Goal: Information Seeking & Learning: Find specific fact

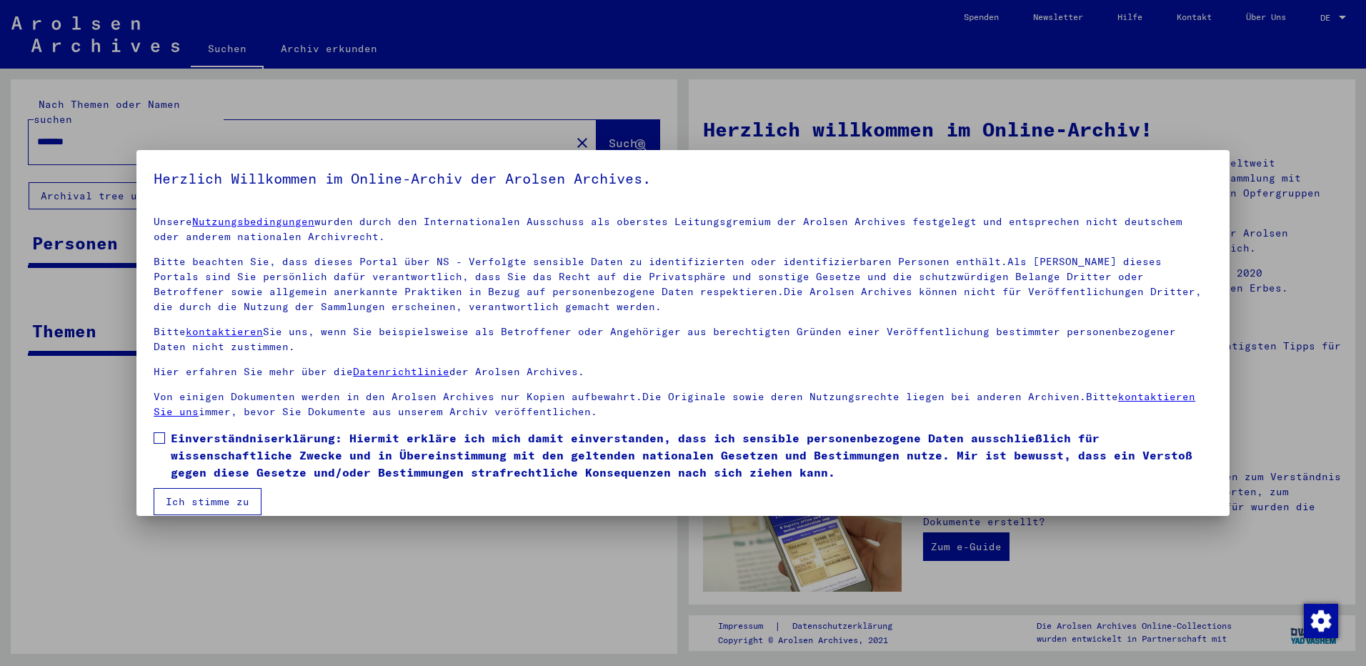
click at [207, 440] on span "Einverständniserklärung: Hiermit erkläre ich mich damit einverstanden, dass ich…" at bounding box center [691, 454] width 1041 height 51
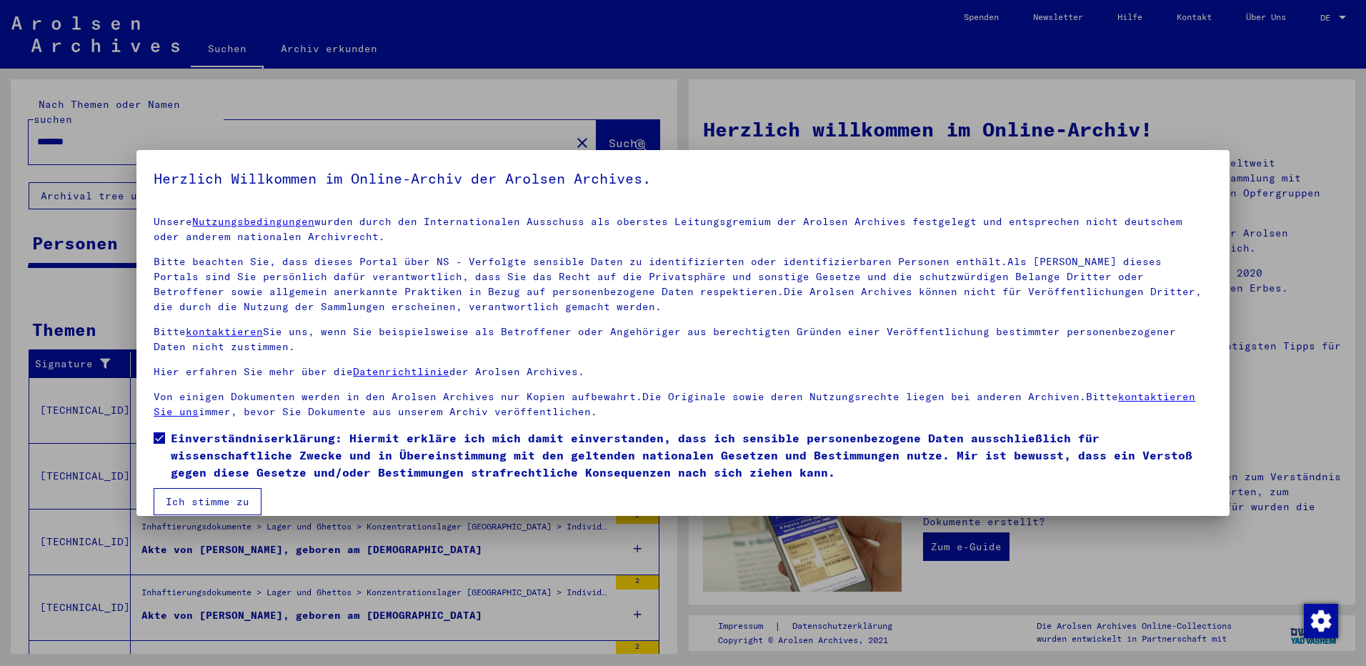
click at [205, 505] on button "Ich stimme zu" at bounding box center [208, 501] width 108 height 27
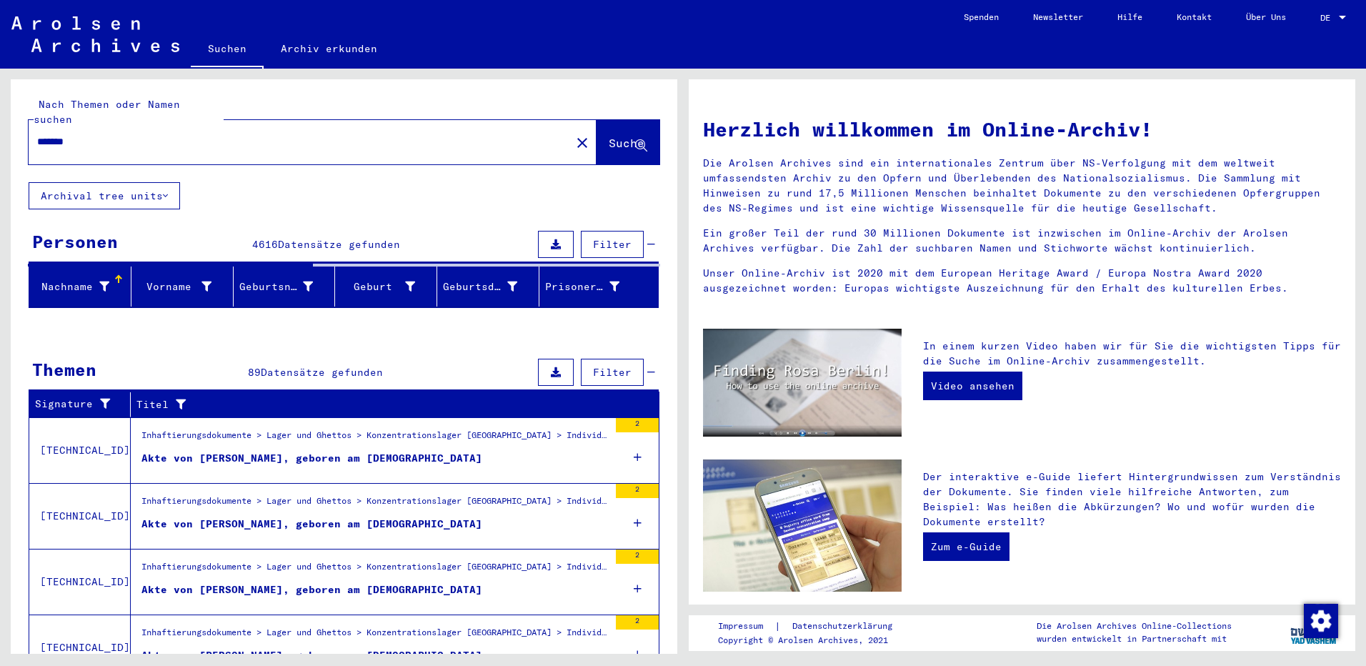
click at [100, 134] on input "*******" at bounding box center [295, 141] width 516 height 15
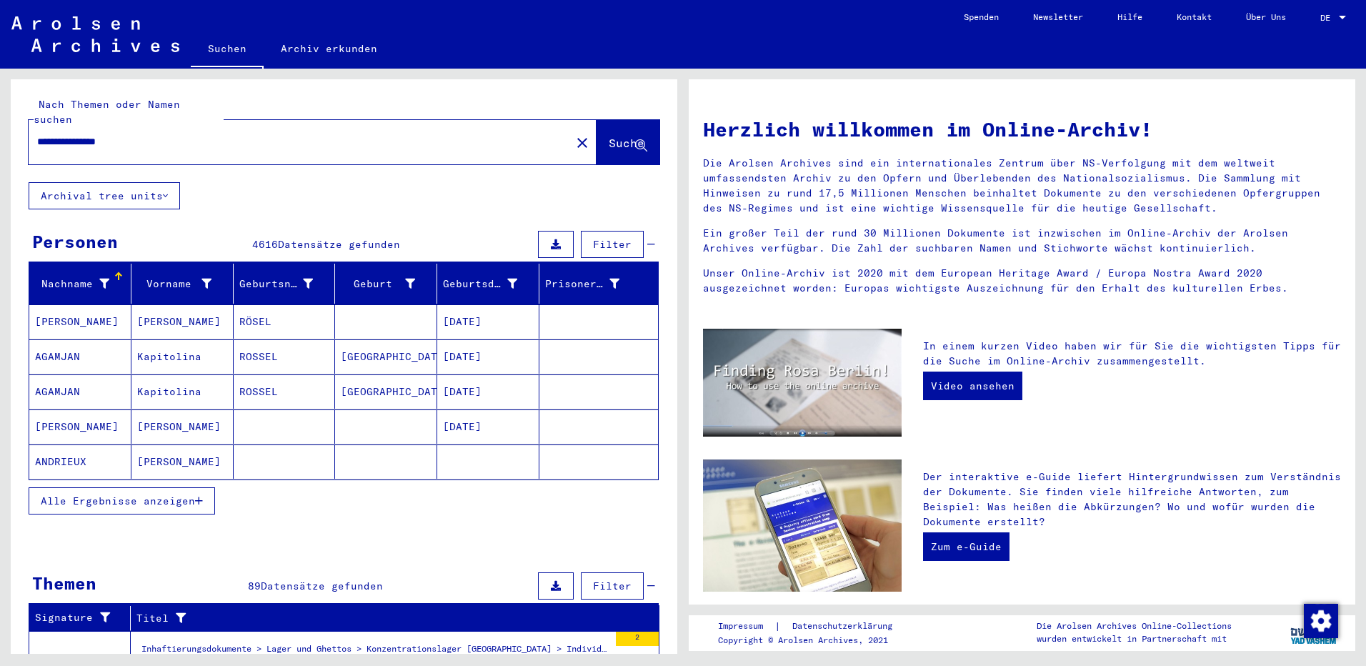
type input "**********"
click at [144, 494] on span "Alle Ergebnisse anzeigen" at bounding box center [118, 500] width 154 height 13
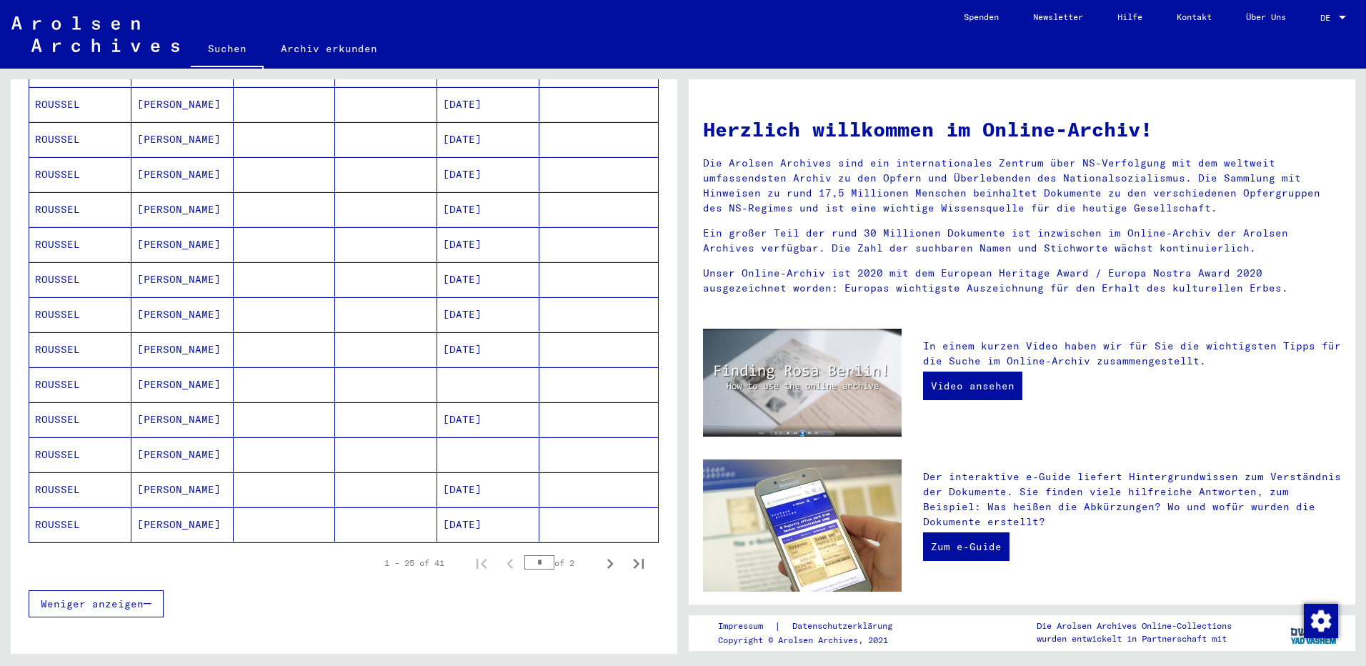
scroll to position [643, 0]
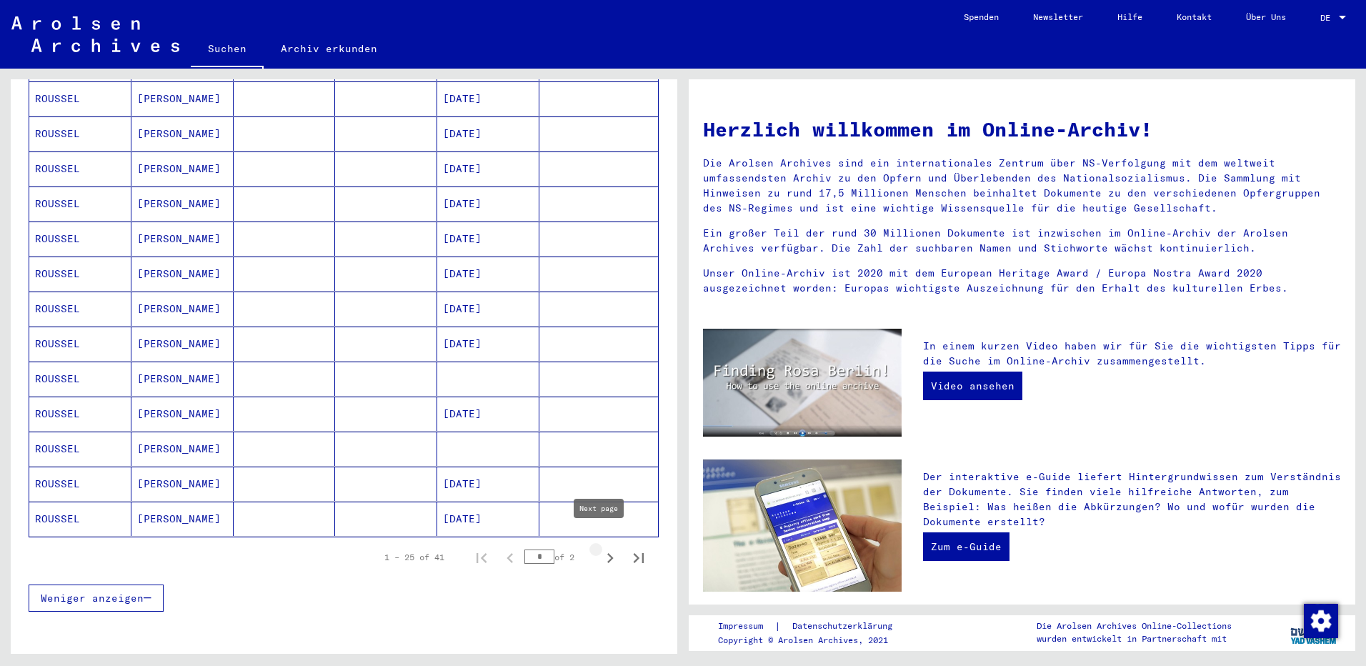
click at [600, 548] on icon "Next page" at bounding box center [610, 558] width 20 height 20
type input "*"
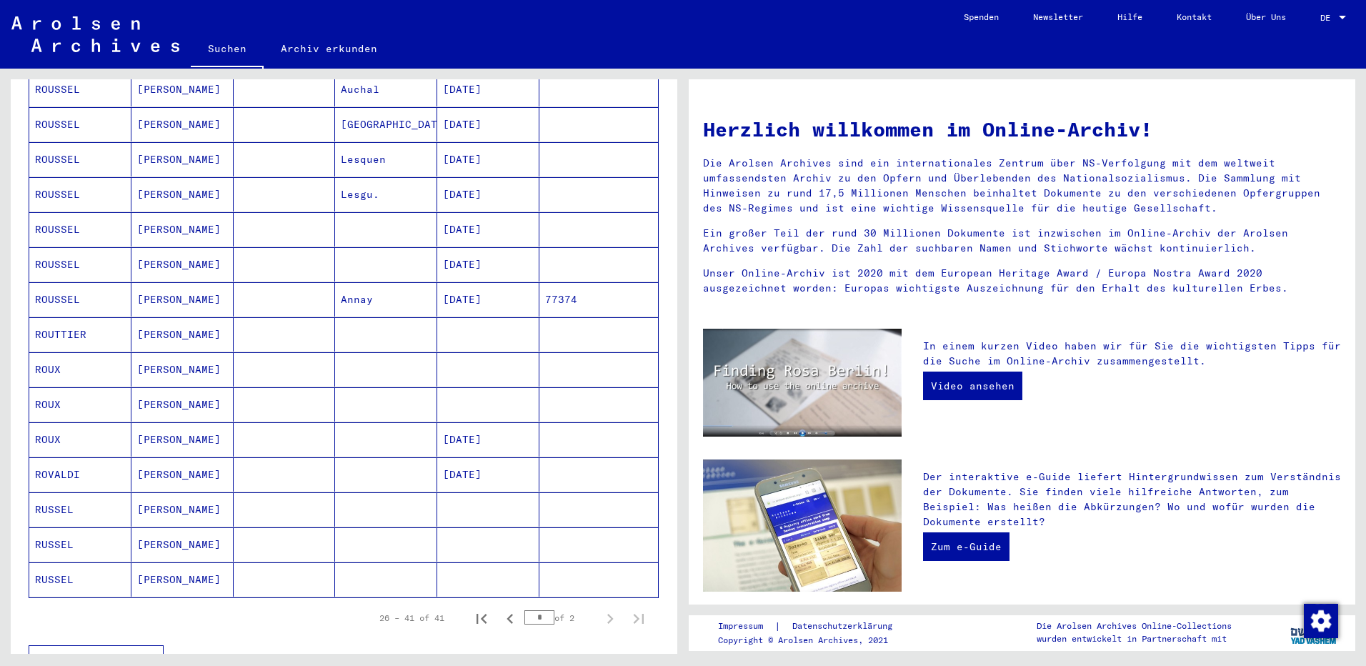
scroll to position [270, 0]
click at [190, 568] on mat-cell "[PERSON_NAME]" at bounding box center [182, 576] width 102 height 34
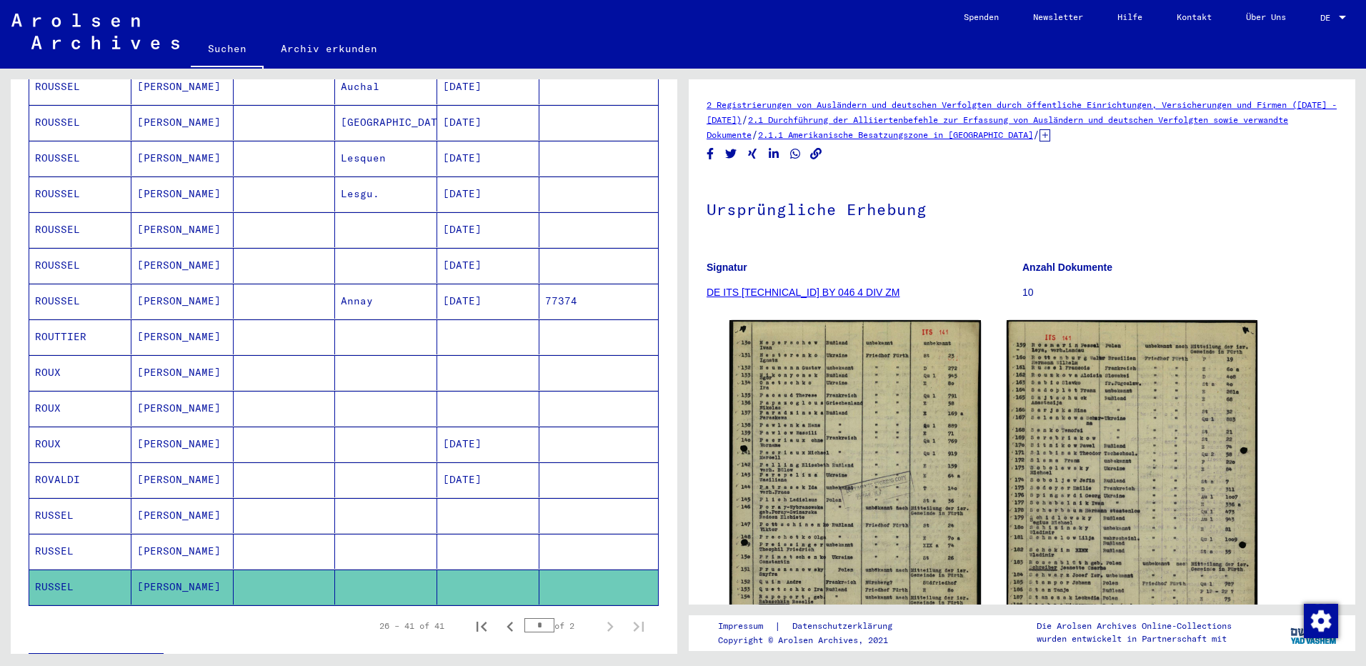
click at [184, 534] on mat-cell "[PERSON_NAME]" at bounding box center [182, 551] width 102 height 35
